Goal: Task Accomplishment & Management: Use online tool/utility

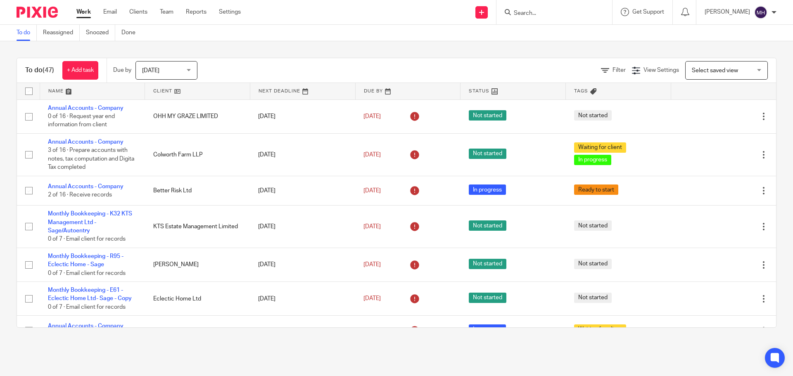
click at [530, 15] on input "Search" at bounding box center [550, 13] width 74 height 7
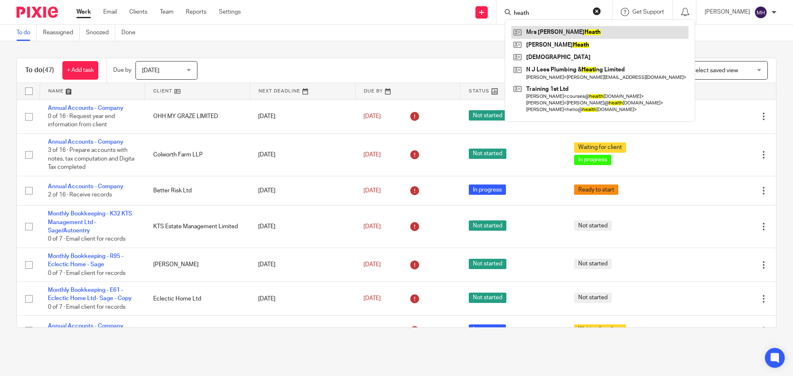
type input "heath"
click at [561, 26] on link at bounding box center [599, 32] width 177 height 12
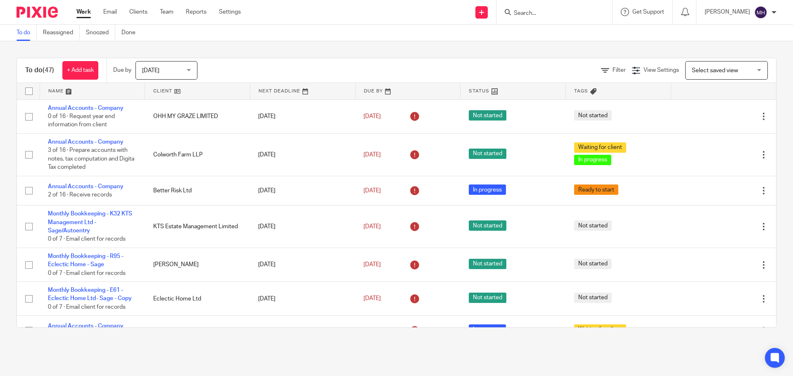
click at [518, 13] on input "Search" at bounding box center [550, 13] width 74 height 7
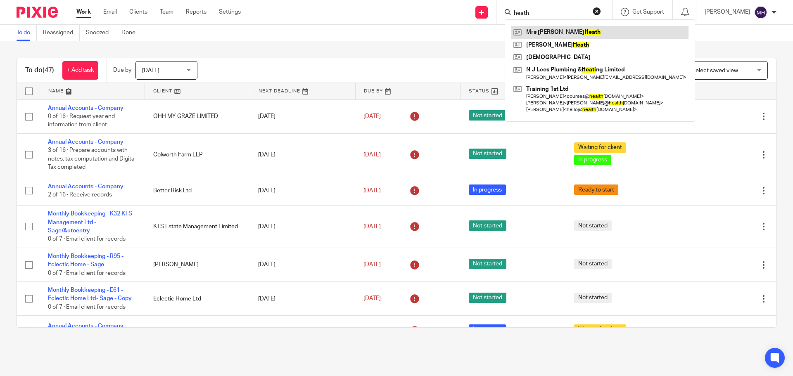
type input "heath"
click at [601, 31] on link at bounding box center [599, 32] width 177 height 12
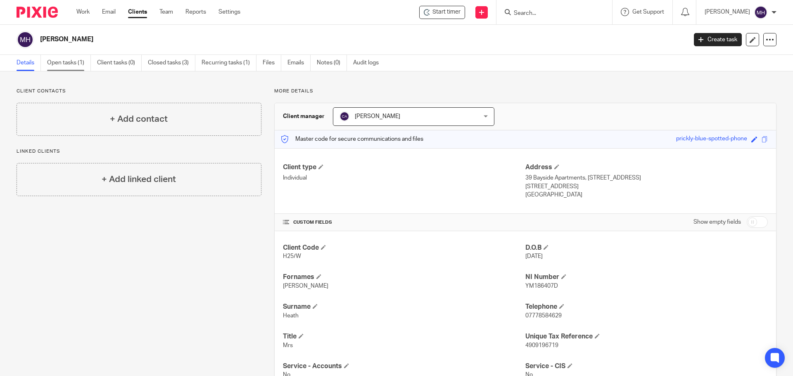
click at [64, 62] on link "Open tasks (1)" at bounding box center [69, 63] width 44 height 16
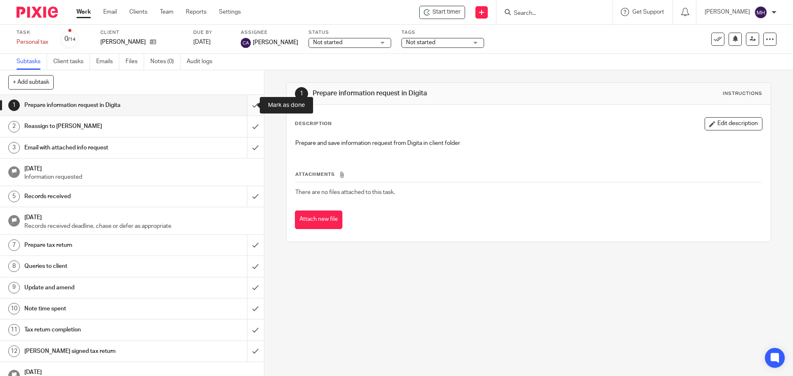
click at [246, 104] on input "submit" at bounding box center [132, 105] width 264 height 21
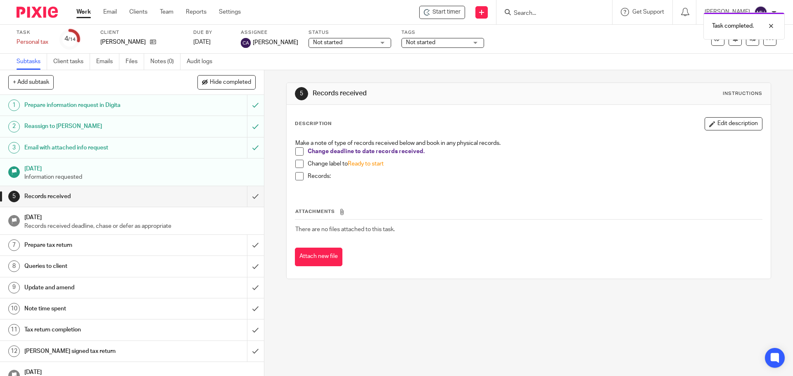
click at [296, 150] on span at bounding box center [299, 151] width 8 height 8
click at [298, 163] on span at bounding box center [299, 164] width 8 height 8
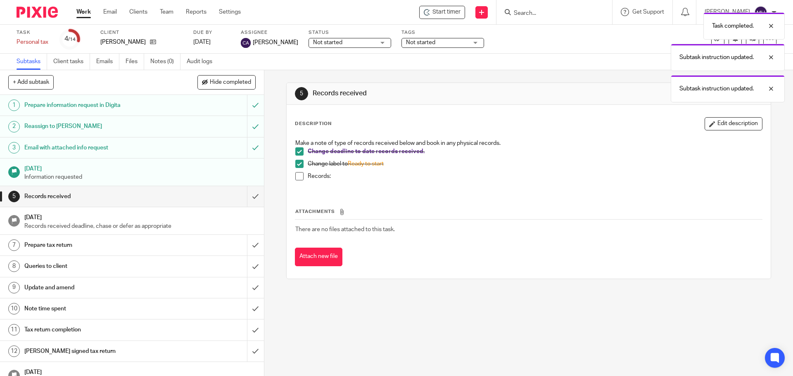
click at [298, 175] on span at bounding box center [299, 176] width 8 height 8
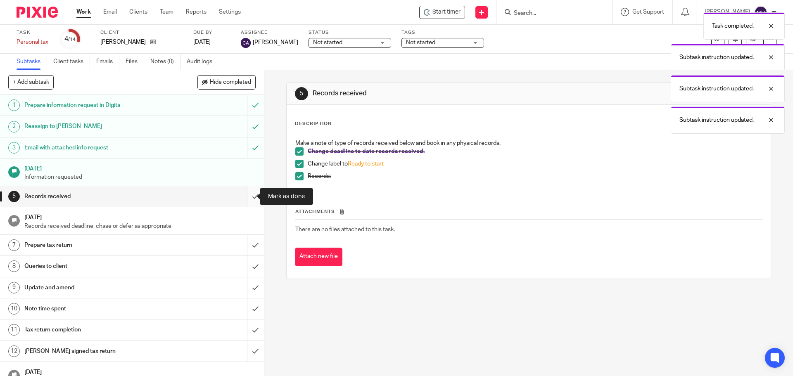
click at [247, 196] on input "submit" at bounding box center [132, 196] width 264 height 21
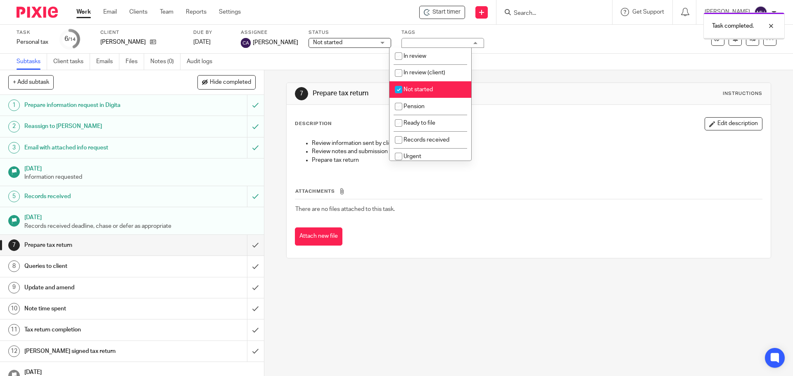
click at [426, 88] on span "Not started" at bounding box center [418, 90] width 29 height 6
checkbox input "false"
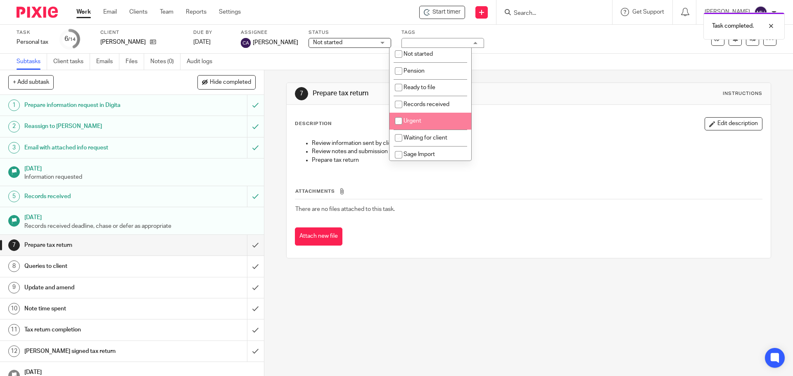
scroll to position [105, 0]
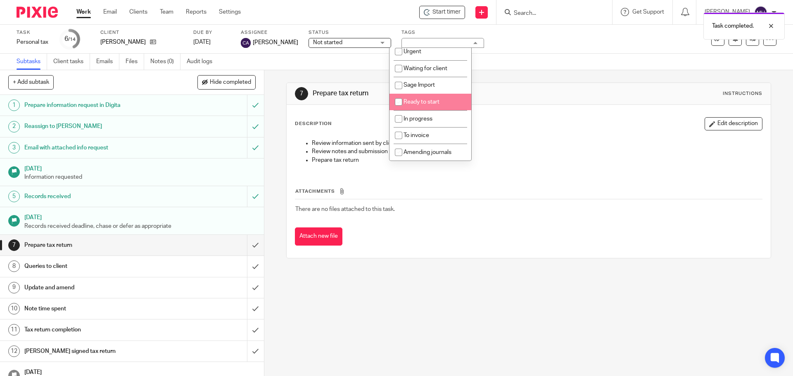
click at [442, 102] on li "Ready to start" at bounding box center [431, 102] width 82 height 17
checkbox input "true"
click at [207, 43] on link "[DATE]" at bounding box center [211, 42] width 37 height 9
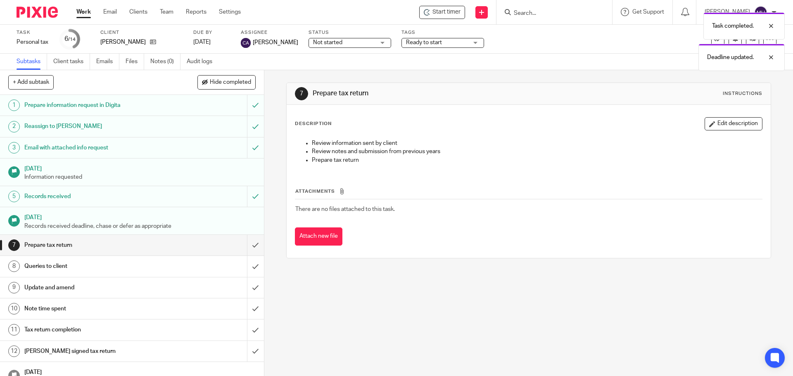
click at [535, 13] on div "Task completed. Deadline updated." at bounding box center [591, 39] width 388 height 63
click at [529, 15] on div "Deadline updated." at bounding box center [591, 23] width 388 height 31
drag, startPoint x: 551, startPoint y: 17, endPoint x: 545, endPoint y: 15, distance: 5.9
click at [548, 17] on input "Search" at bounding box center [550, 13] width 74 height 7
click at [542, 14] on input "Search" at bounding box center [550, 13] width 74 height 7
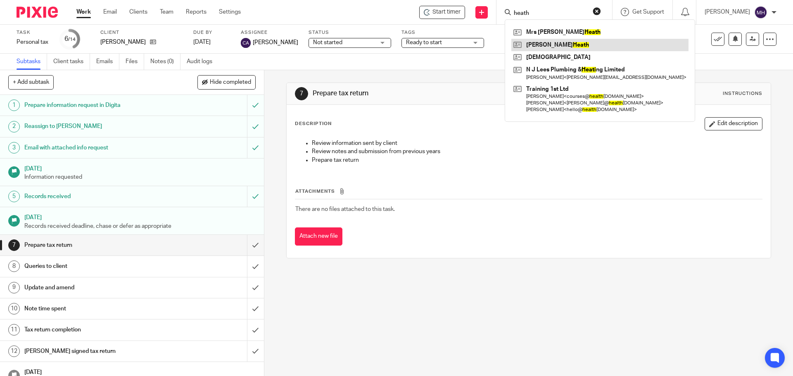
type input "heath"
click at [538, 43] on link at bounding box center [599, 45] width 177 height 12
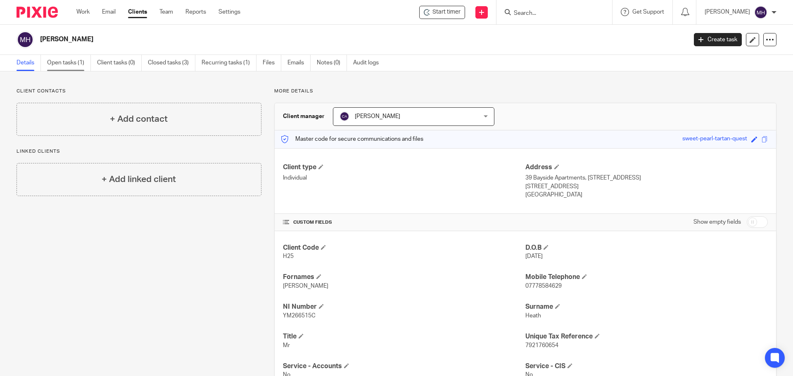
click at [58, 63] on link "Open tasks (1)" at bounding box center [69, 63] width 44 height 16
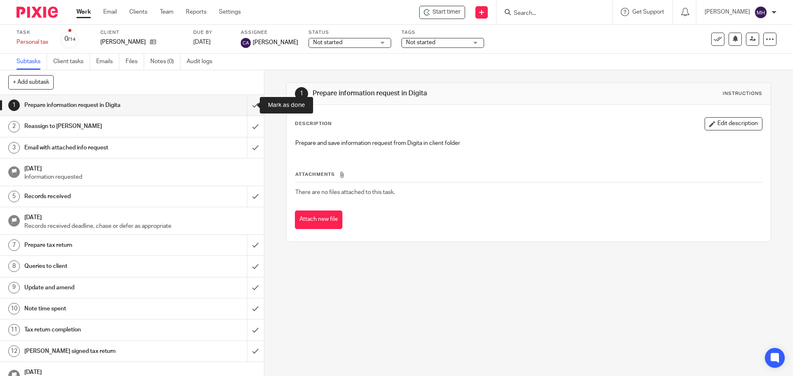
click at [247, 104] on input "submit" at bounding box center [132, 105] width 264 height 21
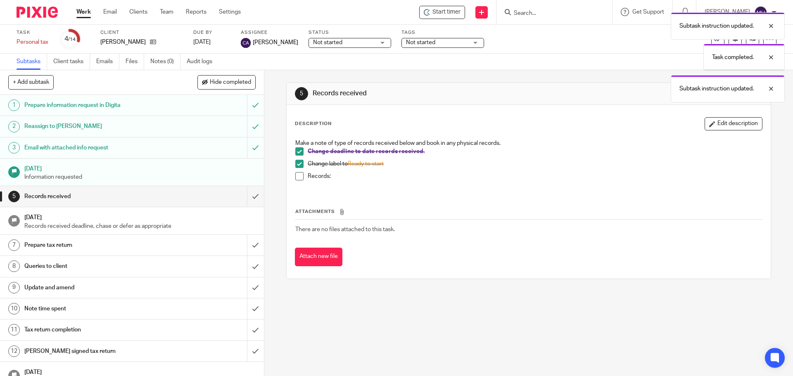
click at [296, 175] on span at bounding box center [299, 176] width 8 height 8
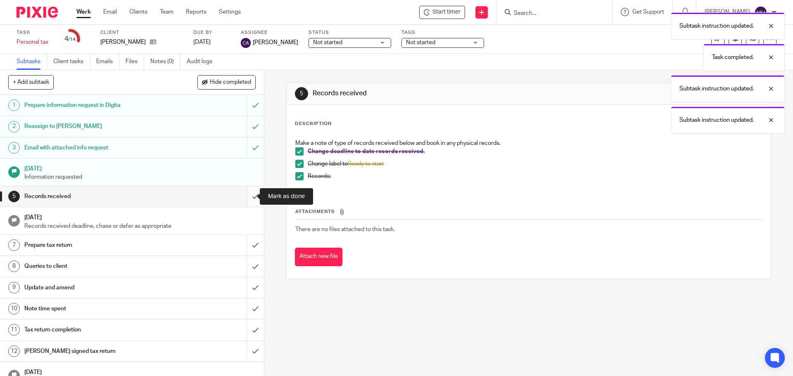
click at [248, 196] on input "submit" at bounding box center [132, 196] width 264 height 21
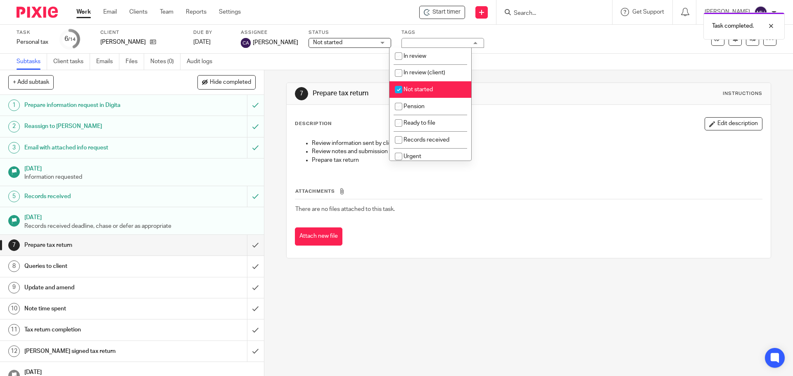
click at [438, 88] on li "Not started" at bounding box center [431, 89] width 82 height 17
checkbox input "false"
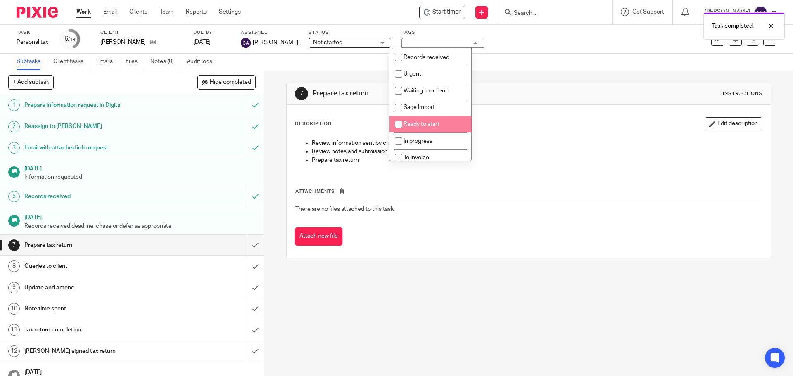
click at [448, 121] on li "Ready to start" at bounding box center [431, 124] width 82 height 17
checkbox input "true"
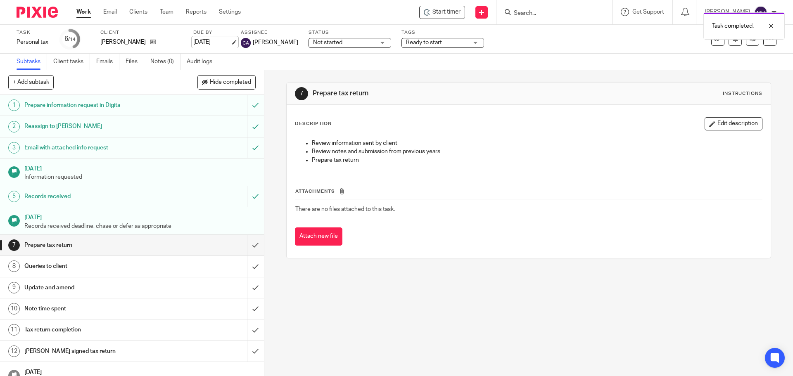
drag, startPoint x: 191, startPoint y: 44, endPoint x: 197, endPoint y: 40, distance: 7.4
click at [192, 43] on div "Task Personal tax Save Personal tax 6 /14 Client Mr Barry Heath Due by 14 Dec 2…" at bounding box center [333, 39] width 633 height 20
click at [198, 40] on link "14 Dec 2025" at bounding box center [211, 42] width 37 height 9
click at [513, 13] on input "Search" at bounding box center [550, 13] width 74 height 7
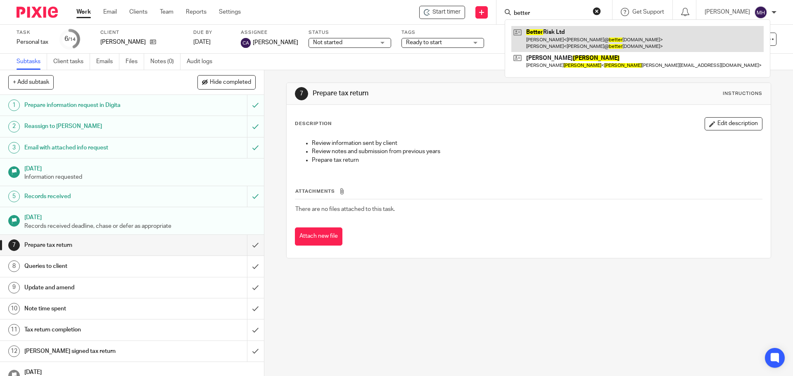
type input "better"
click at [577, 39] on link at bounding box center [637, 39] width 252 height 26
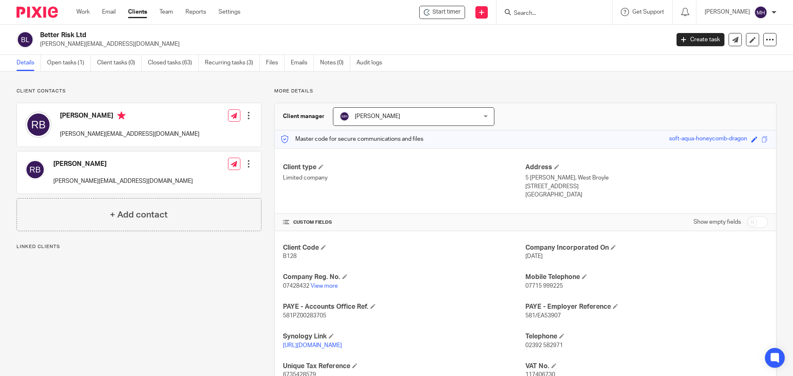
scroll to position [83, 0]
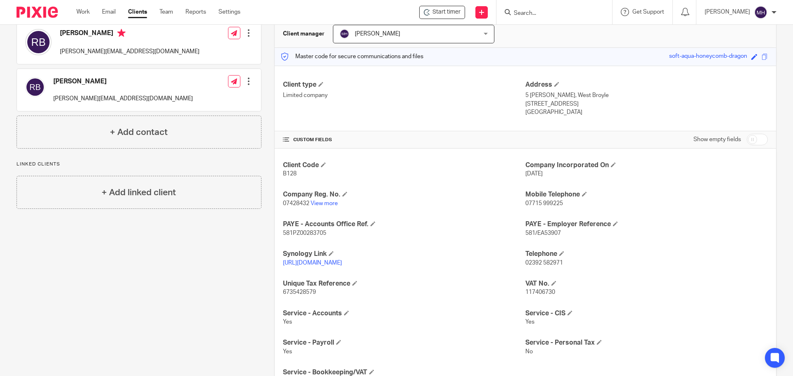
click at [521, 13] on input "Search" at bounding box center [550, 13] width 74 height 7
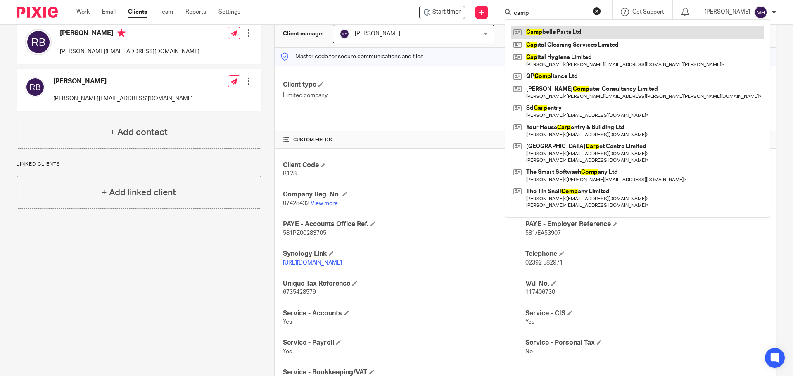
type input "camp"
click at [562, 32] on link at bounding box center [637, 32] width 252 height 12
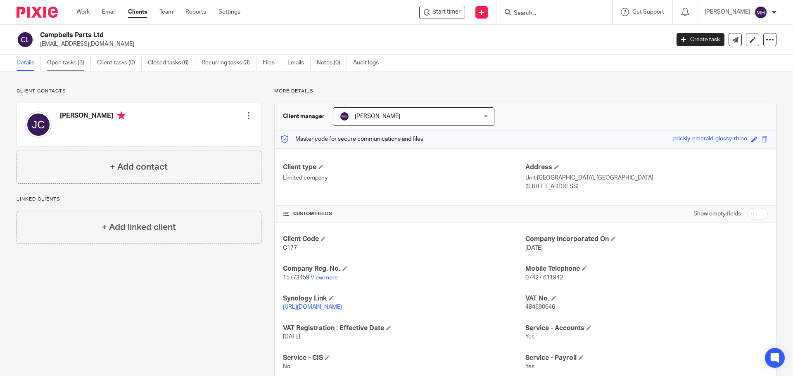
click at [64, 63] on link "Open tasks (3)" at bounding box center [69, 63] width 44 height 16
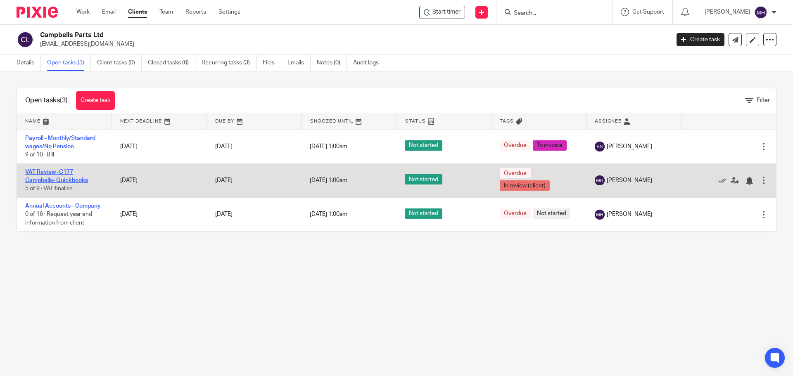
click at [55, 173] on link "VAT Review -C177 Campbells- Quickbooks" at bounding box center [56, 176] width 63 height 14
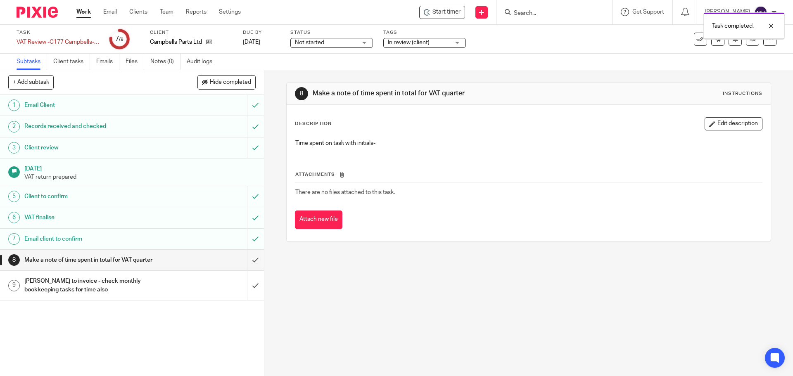
drag, startPoint x: 0, startPoint y: 0, endPoint x: 468, endPoint y: 145, distance: 490.1
click at [720, 126] on button "Edit description" at bounding box center [734, 123] width 58 height 13
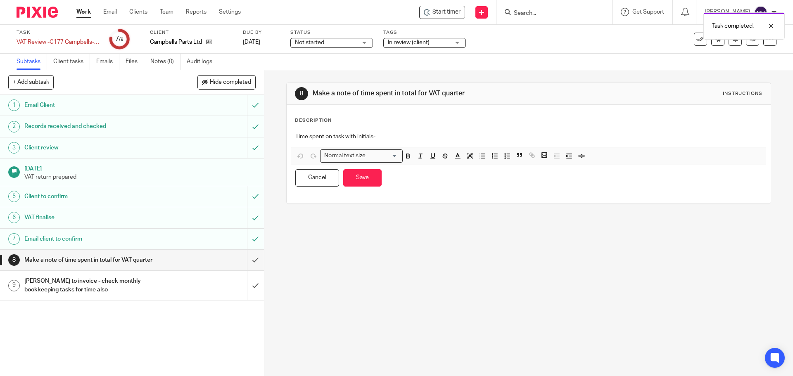
click at [406, 137] on p "Time spent on task with initials-" at bounding box center [528, 137] width 466 height 8
click at [363, 178] on button "Save" at bounding box center [362, 178] width 38 height 18
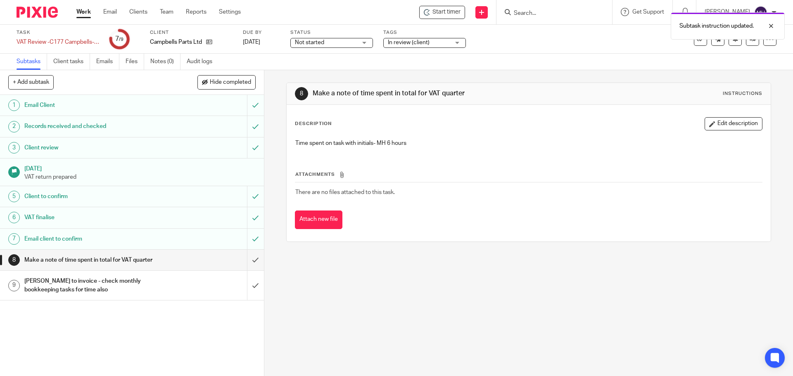
click at [421, 43] on span "In review (client)" at bounding box center [409, 43] width 42 height 6
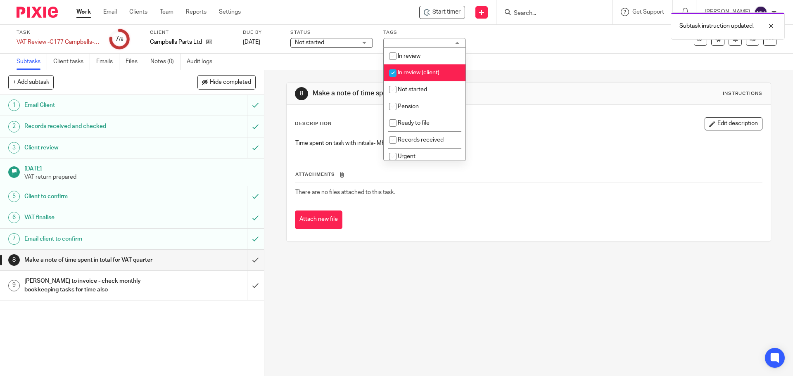
click at [421, 74] on span "In review (client)" at bounding box center [419, 73] width 42 height 6
checkbox input "false"
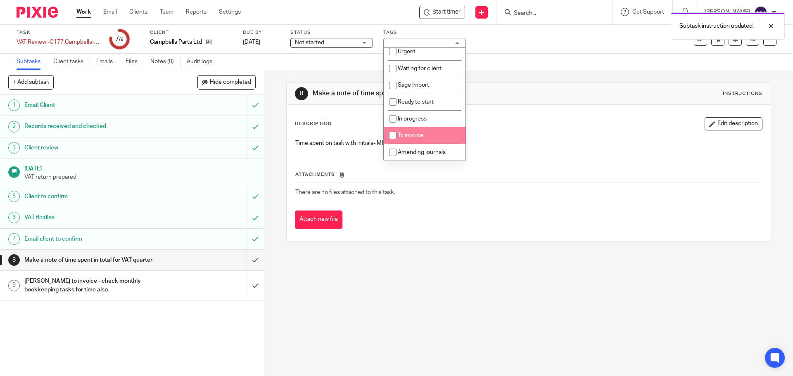
click at [432, 135] on li "To invoice" at bounding box center [425, 135] width 82 height 17
checkbox input "true"
click at [536, 78] on div "8 Make a note of time spent in total for VAT quarter Instructions Description E…" at bounding box center [528, 162] width 485 height 184
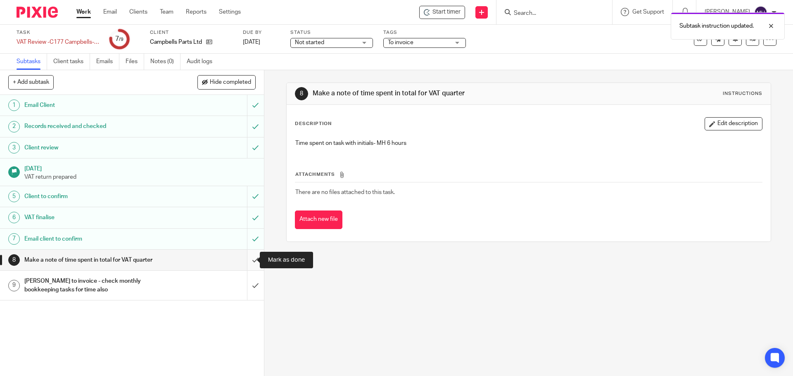
drag, startPoint x: 250, startPoint y: 257, endPoint x: 245, endPoint y: 254, distance: 6.5
click at [249, 257] on input "submit" at bounding box center [132, 260] width 264 height 21
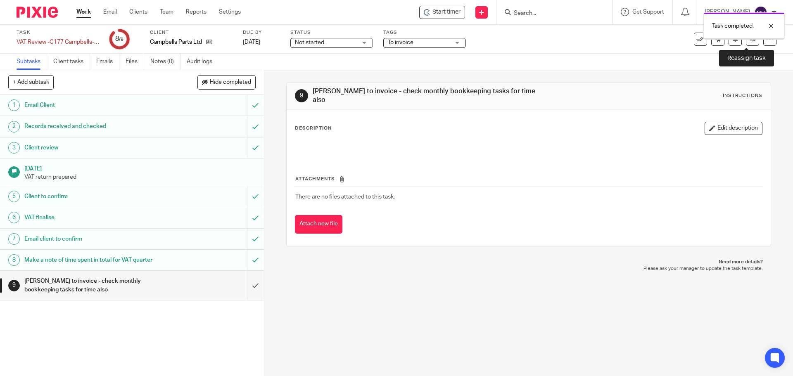
click at [746, 42] on link at bounding box center [752, 39] width 13 height 13
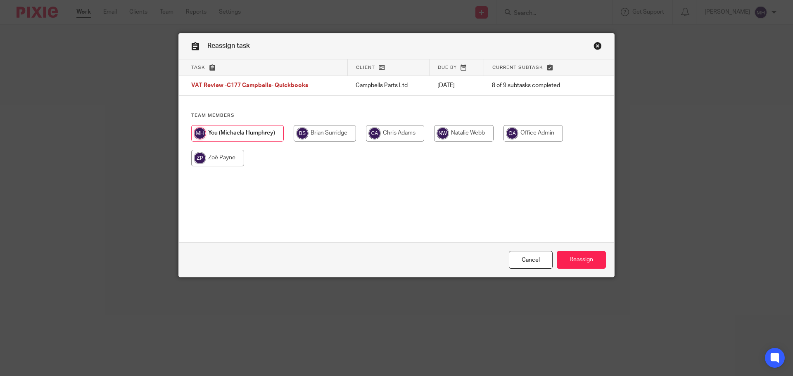
drag, startPoint x: 310, startPoint y: 132, endPoint x: 320, endPoint y: 138, distance: 11.1
click at [311, 132] on input "radio" at bounding box center [325, 133] width 62 height 17
radio input "true"
click at [574, 259] on input "Reassign" at bounding box center [581, 260] width 49 height 18
